Goal: Navigation & Orientation: Find specific page/section

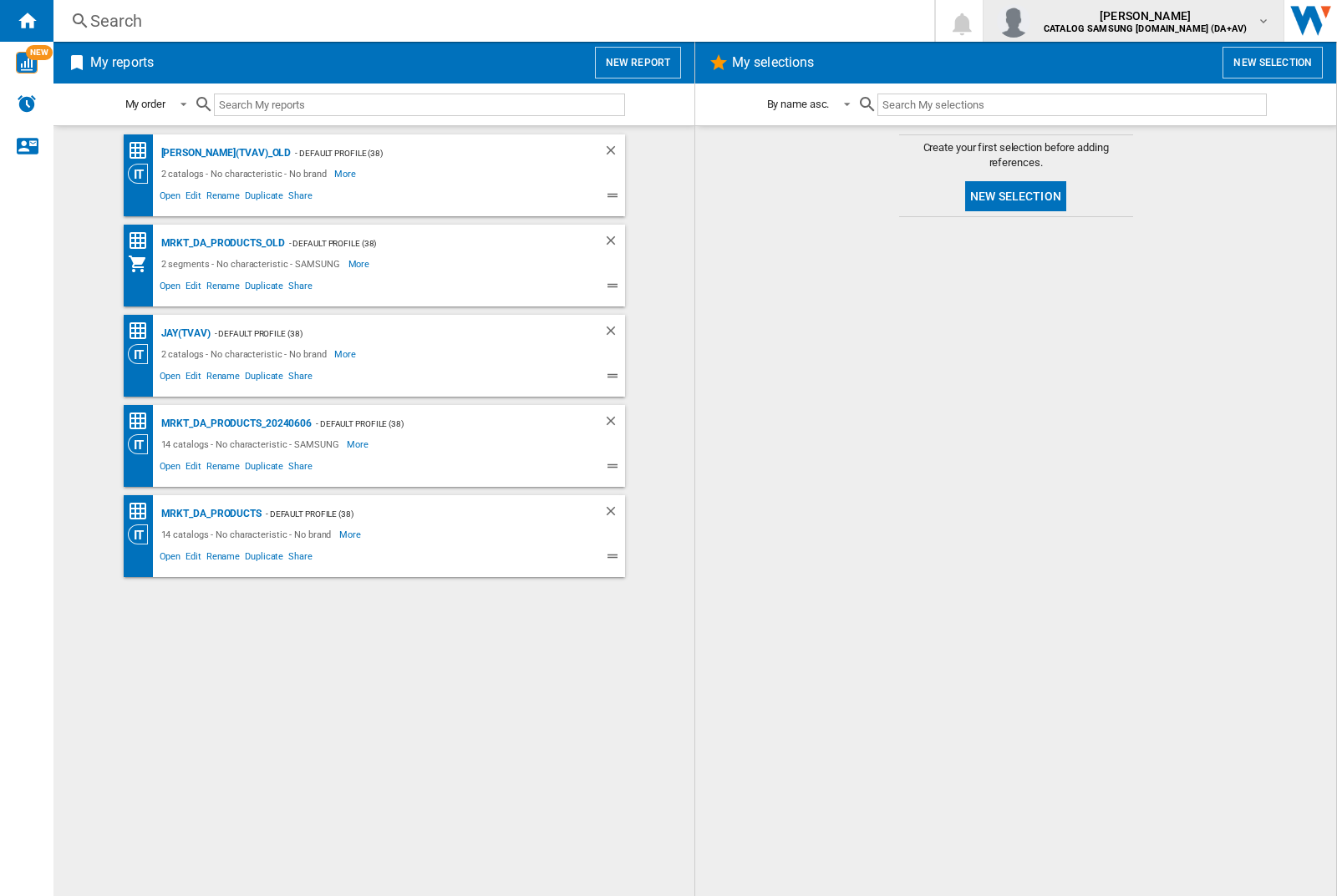
click at [1030, 20] on img "button" at bounding box center [1013, 20] width 33 height 33
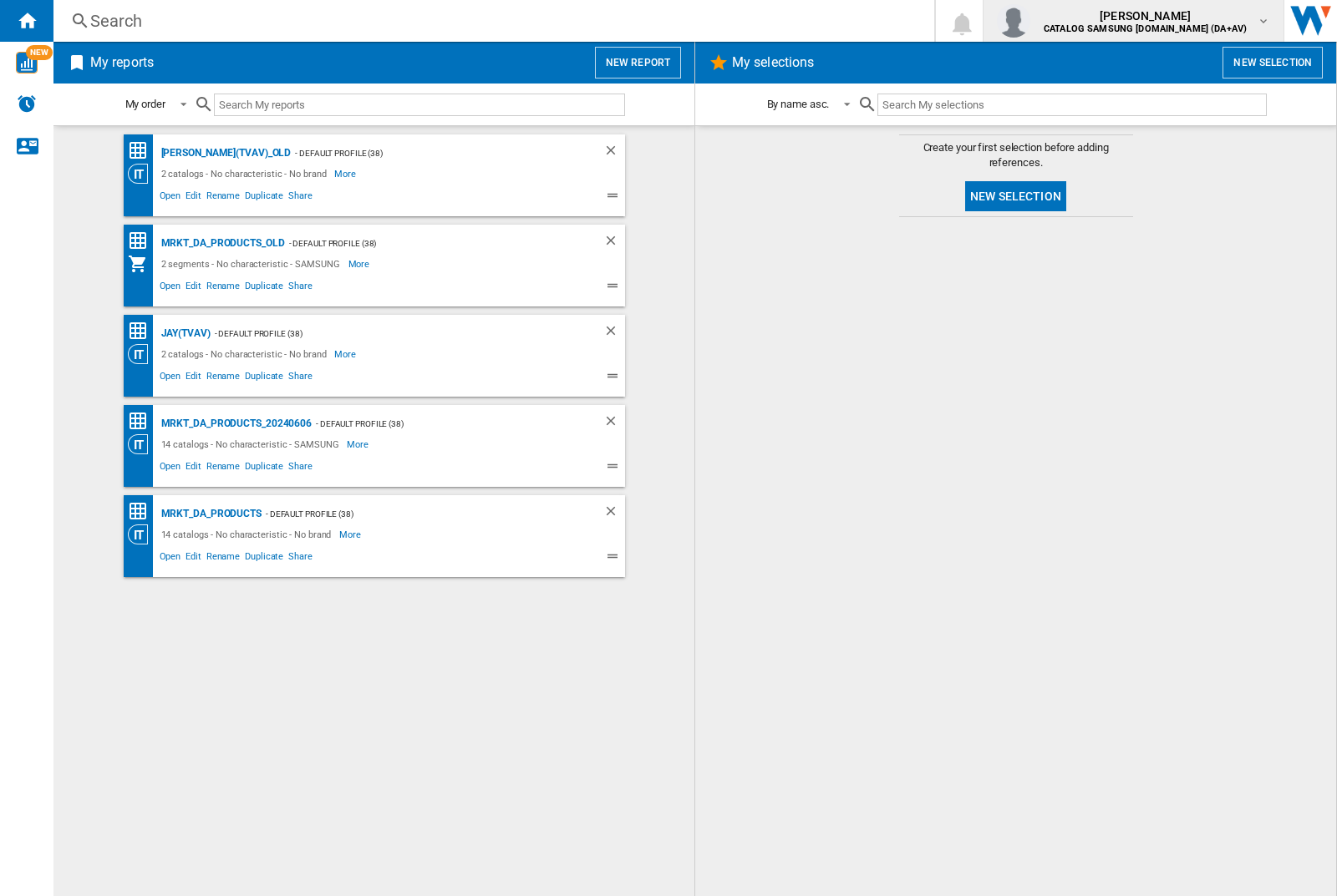
click at [1030, 20] on img "button" at bounding box center [1013, 20] width 33 height 33
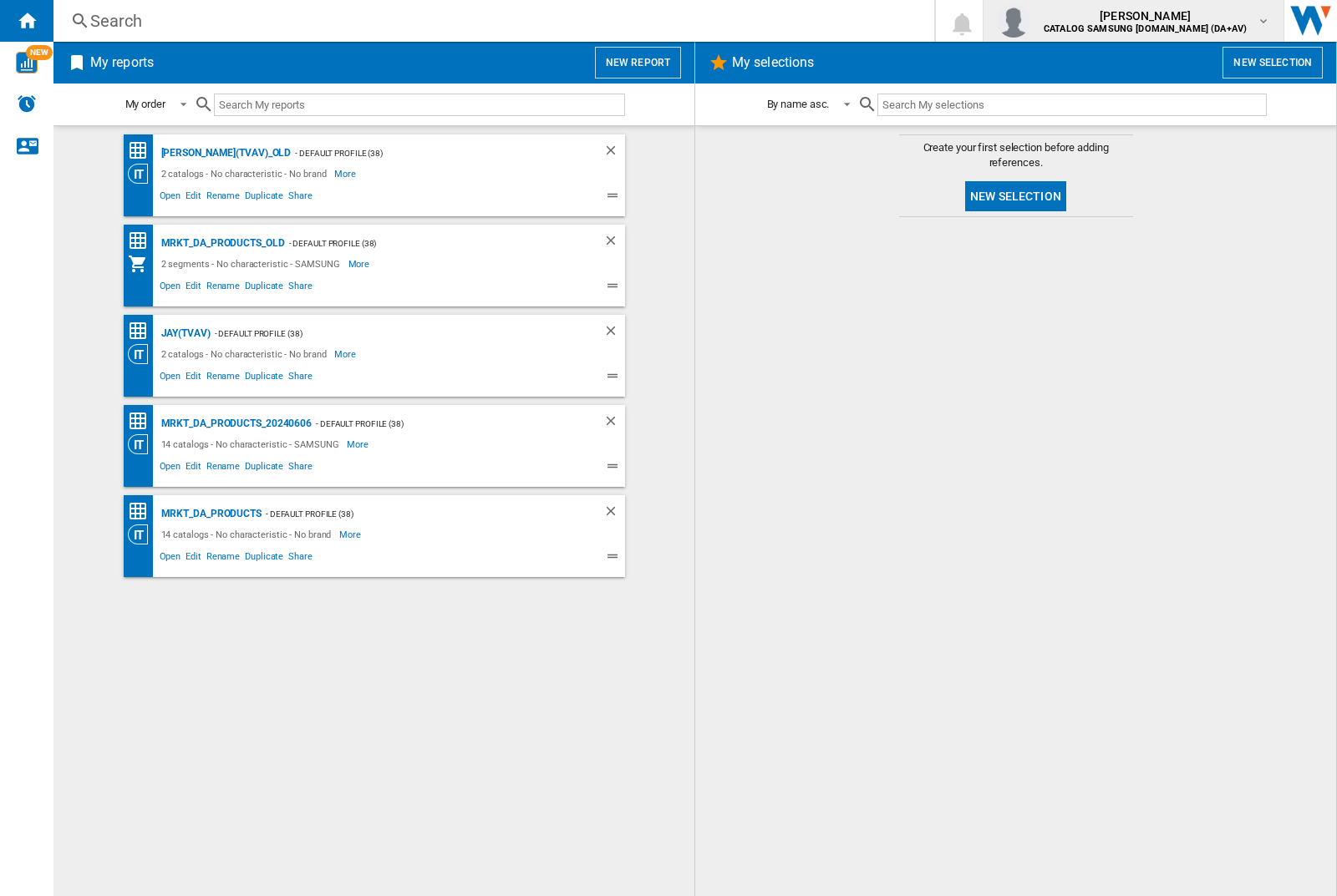
click at [1030, 20] on img "button" at bounding box center [1013, 20] width 33 height 33
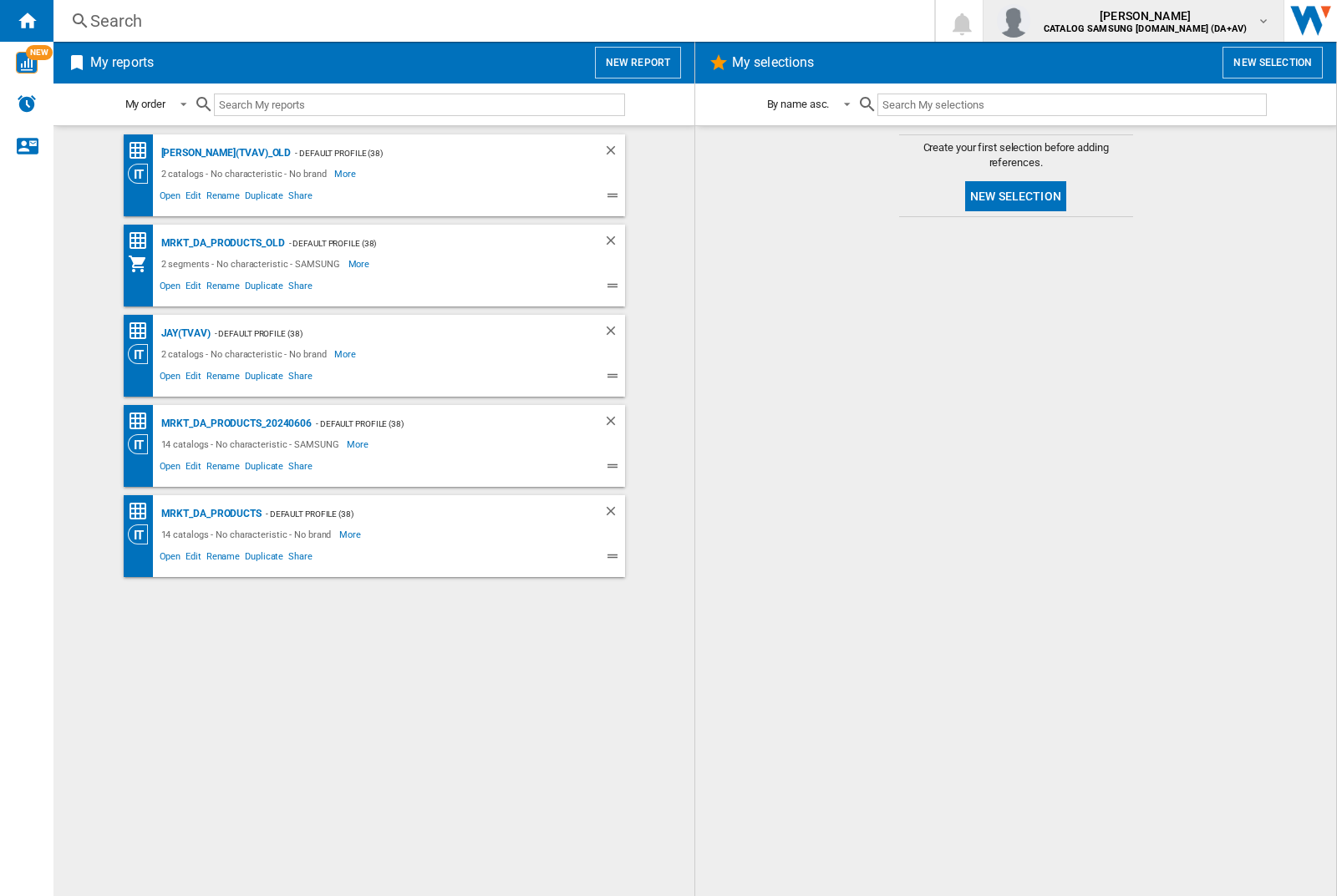
click at [1030, 20] on img "button" at bounding box center [1013, 20] width 33 height 33
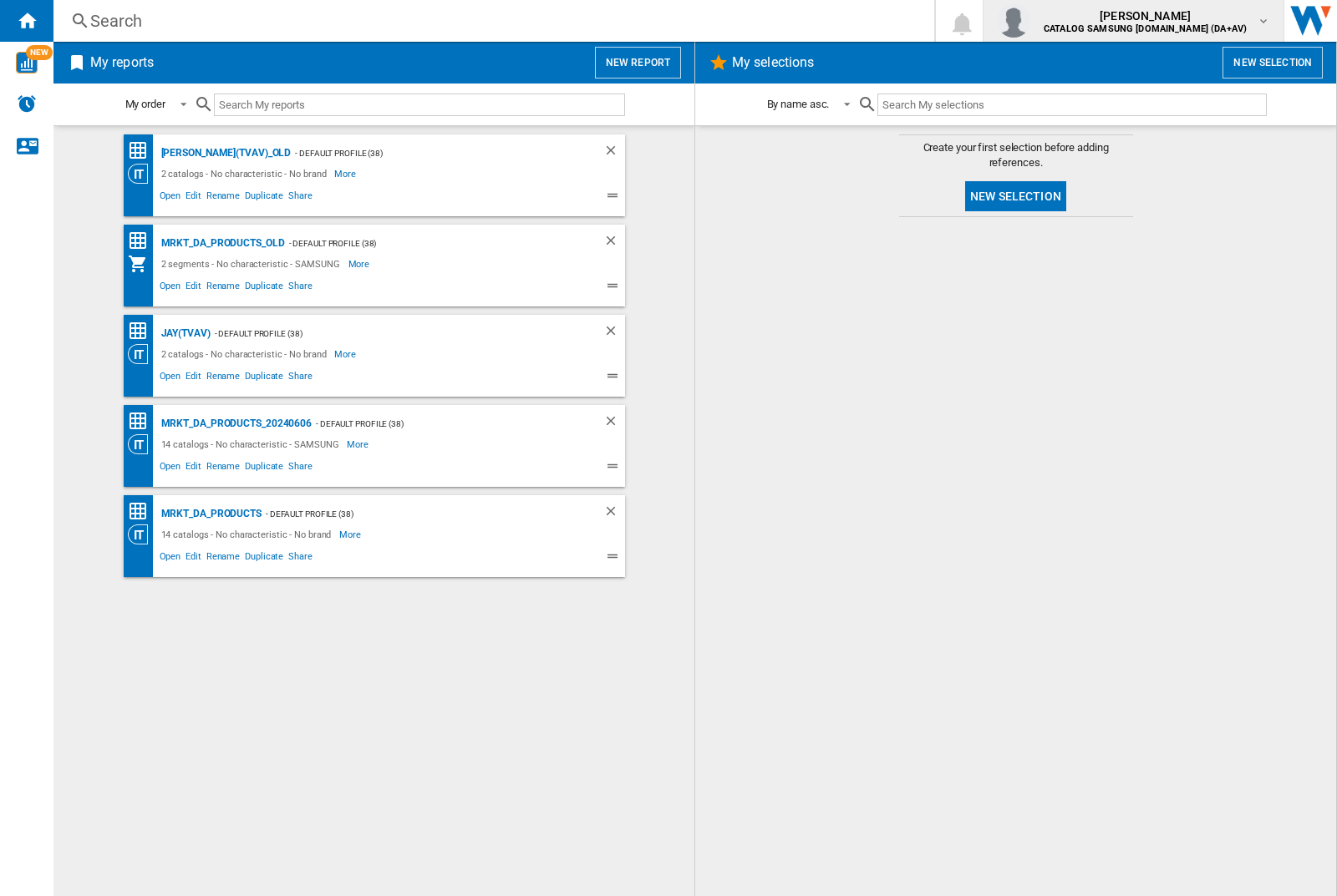
click at [1030, 20] on img "button" at bounding box center [1013, 20] width 33 height 33
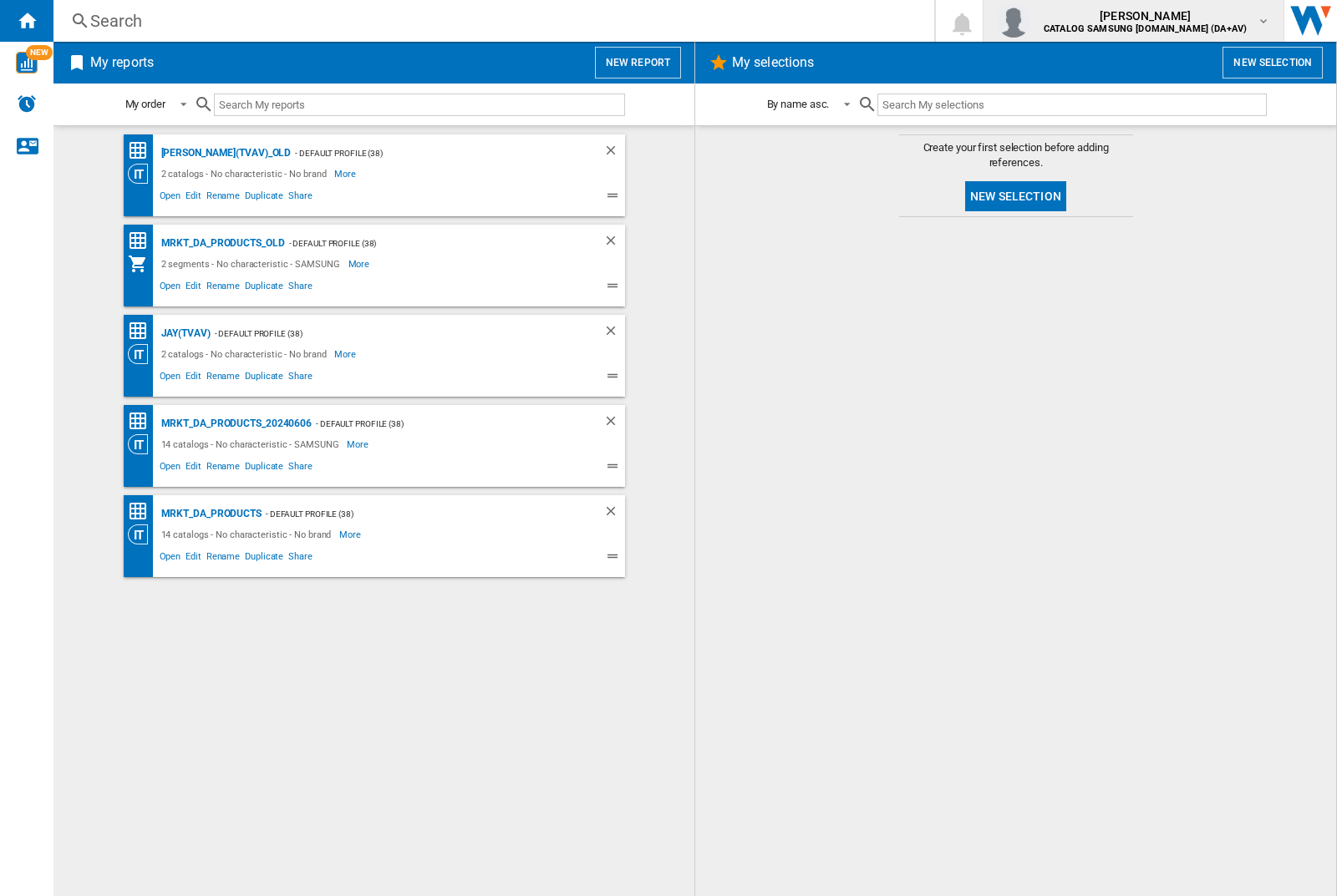
click at [1030, 20] on img "button" at bounding box center [1013, 20] width 33 height 33
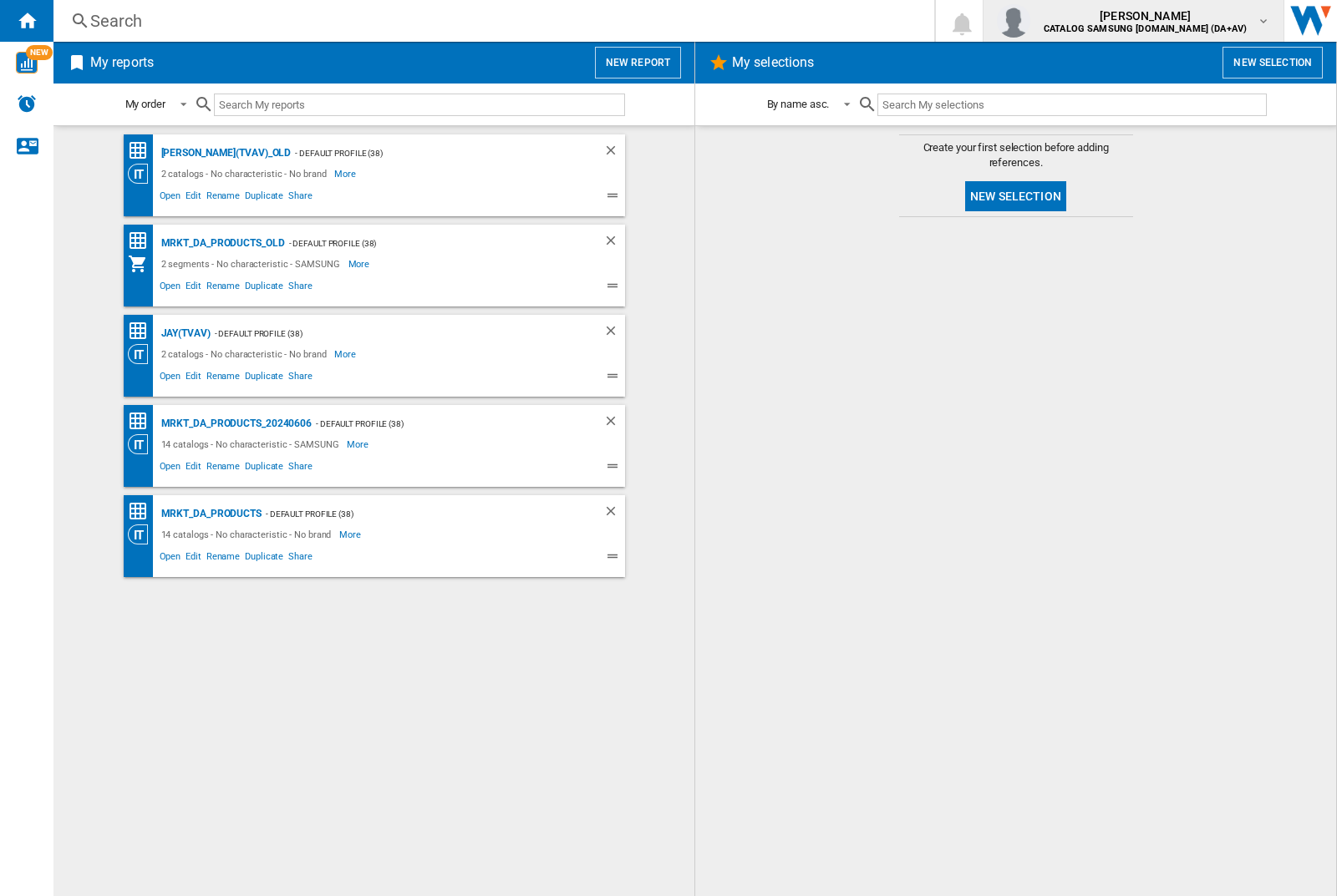
click at [1030, 20] on img "button" at bounding box center [1013, 20] width 33 height 33
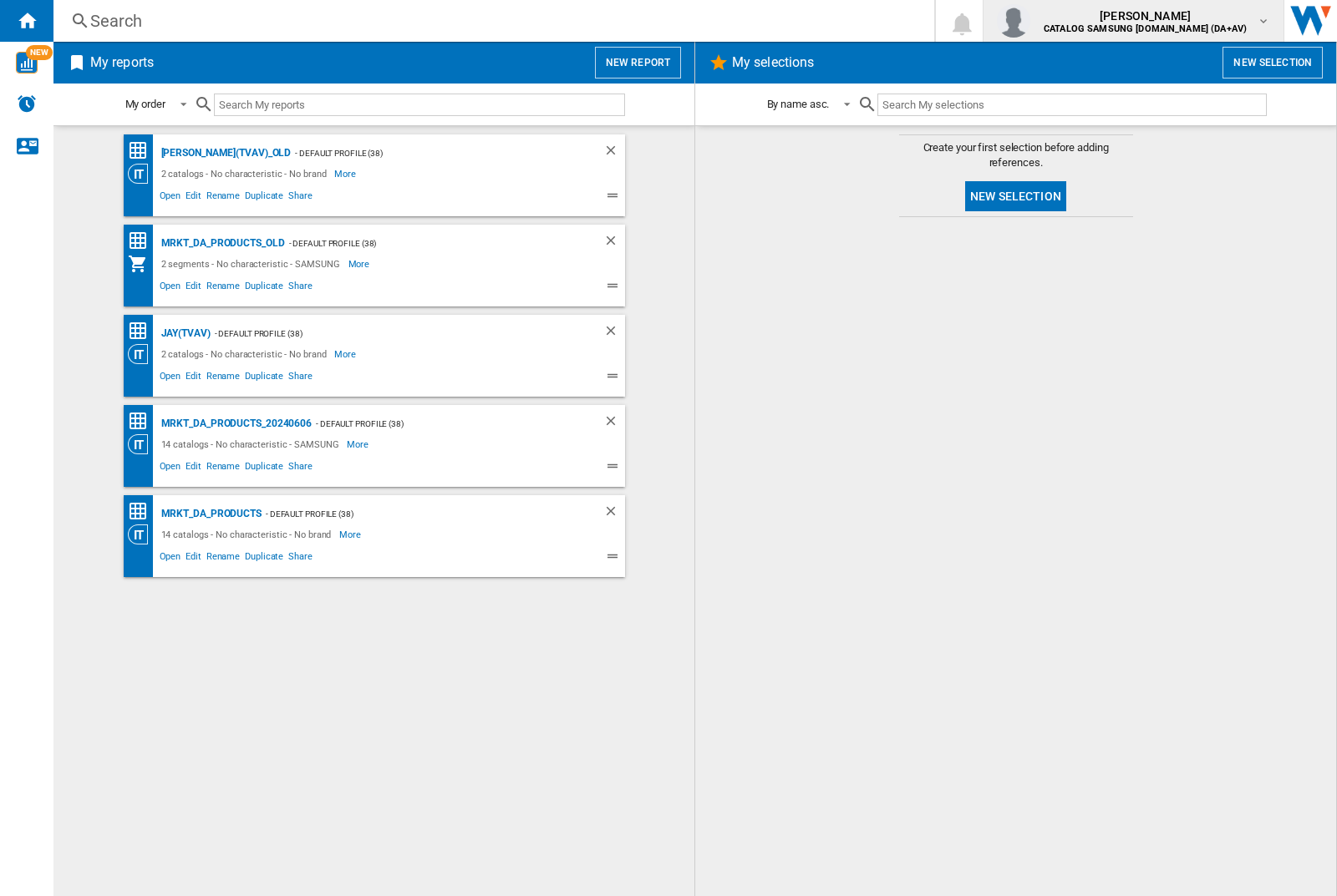
click at [1030, 20] on img "button" at bounding box center [1013, 20] width 33 height 33
